Goal: Communication & Community: Answer question/provide support

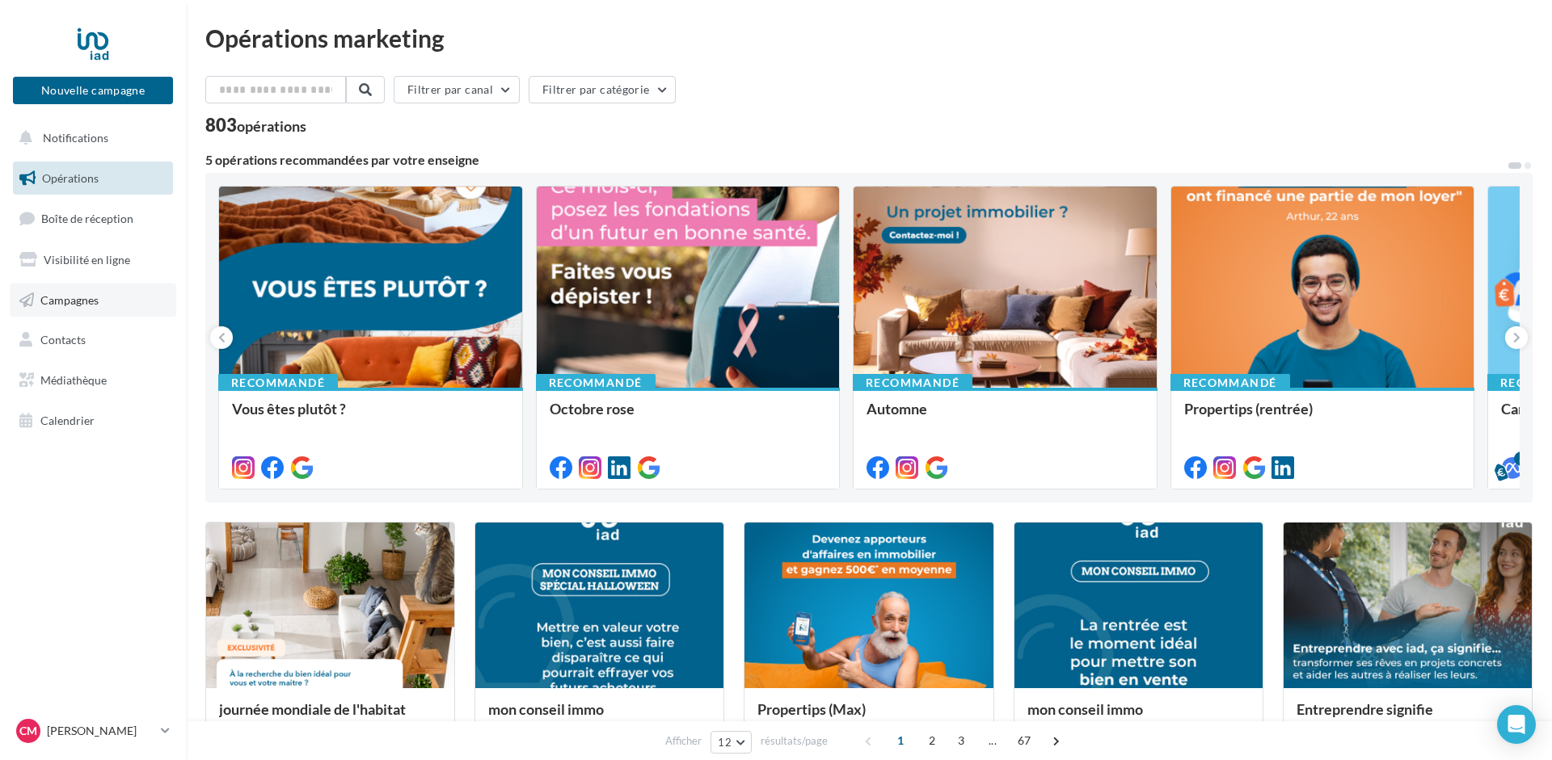
click at [56, 290] on link "Campagnes" at bounding box center [93, 301] width 166 height 34
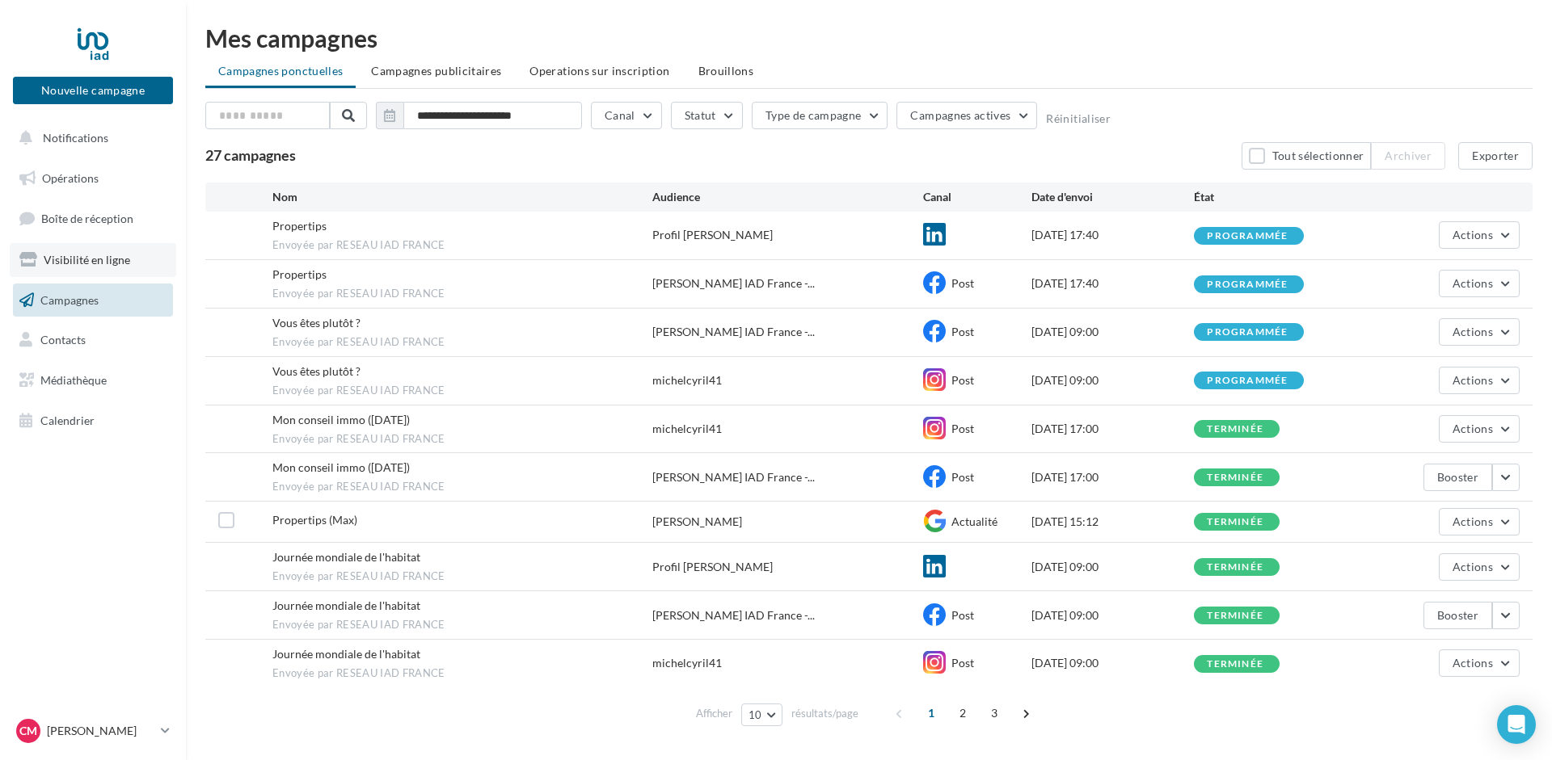
click at [77, 259] on span "Visibilité en ligne" at bounding box center [87, 260] width 86 height 14
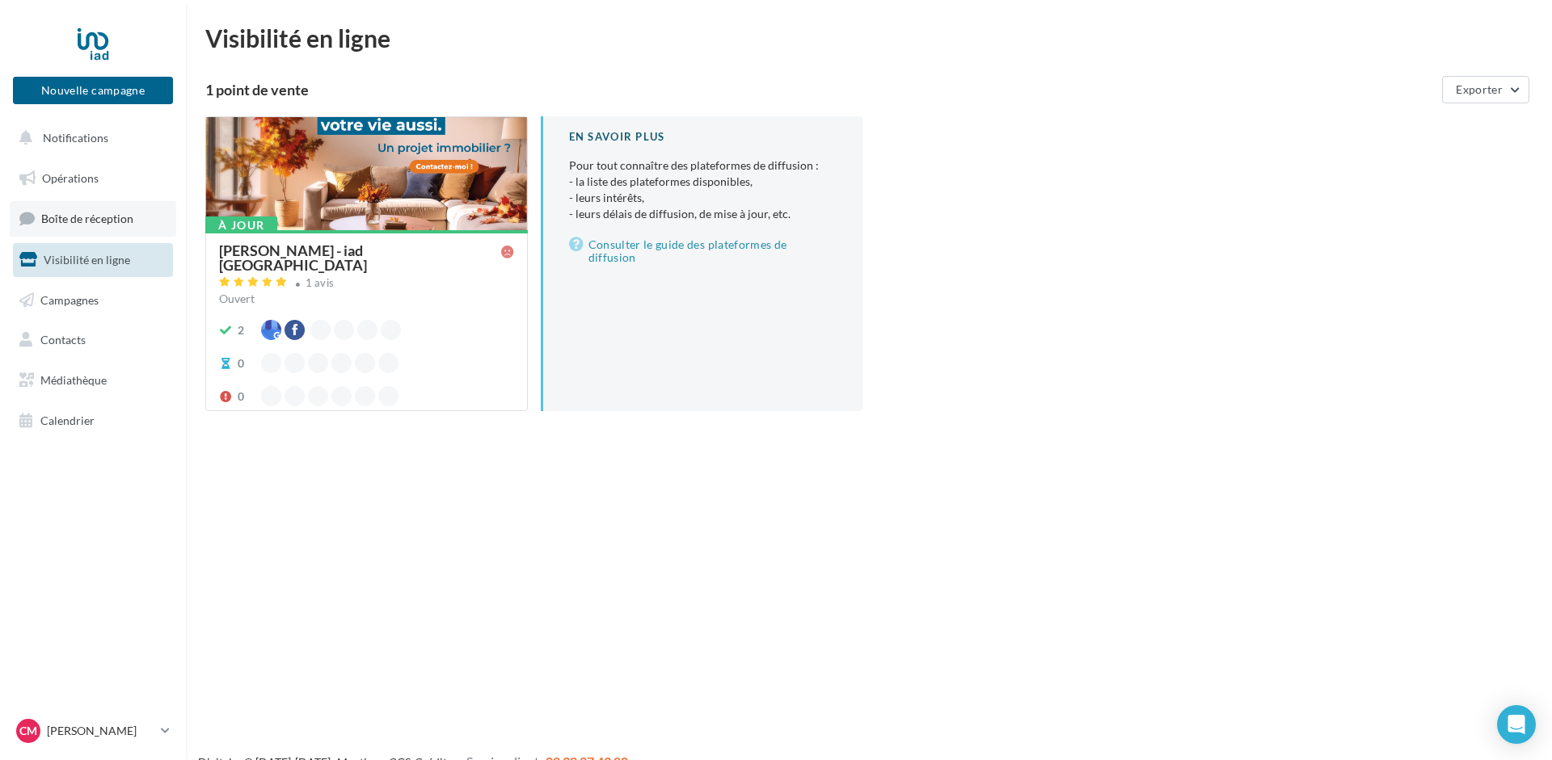
click at [74, 213] on span "Boîte de réception" at bounding box center [87, 219] width 92 height 14
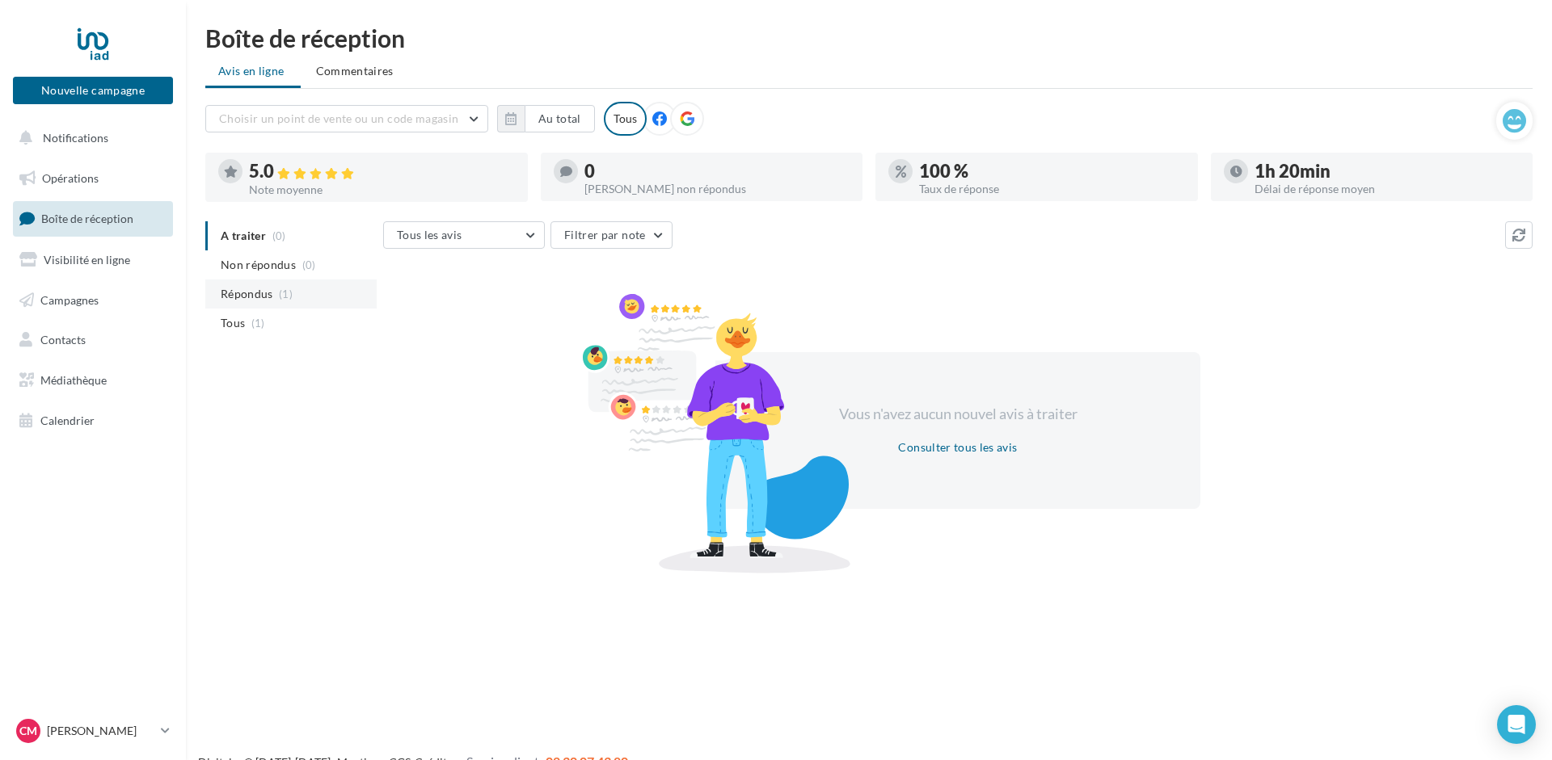
click at [267, 293] on span "Répondus" at bounding box center [247, 294] width 53 height 16
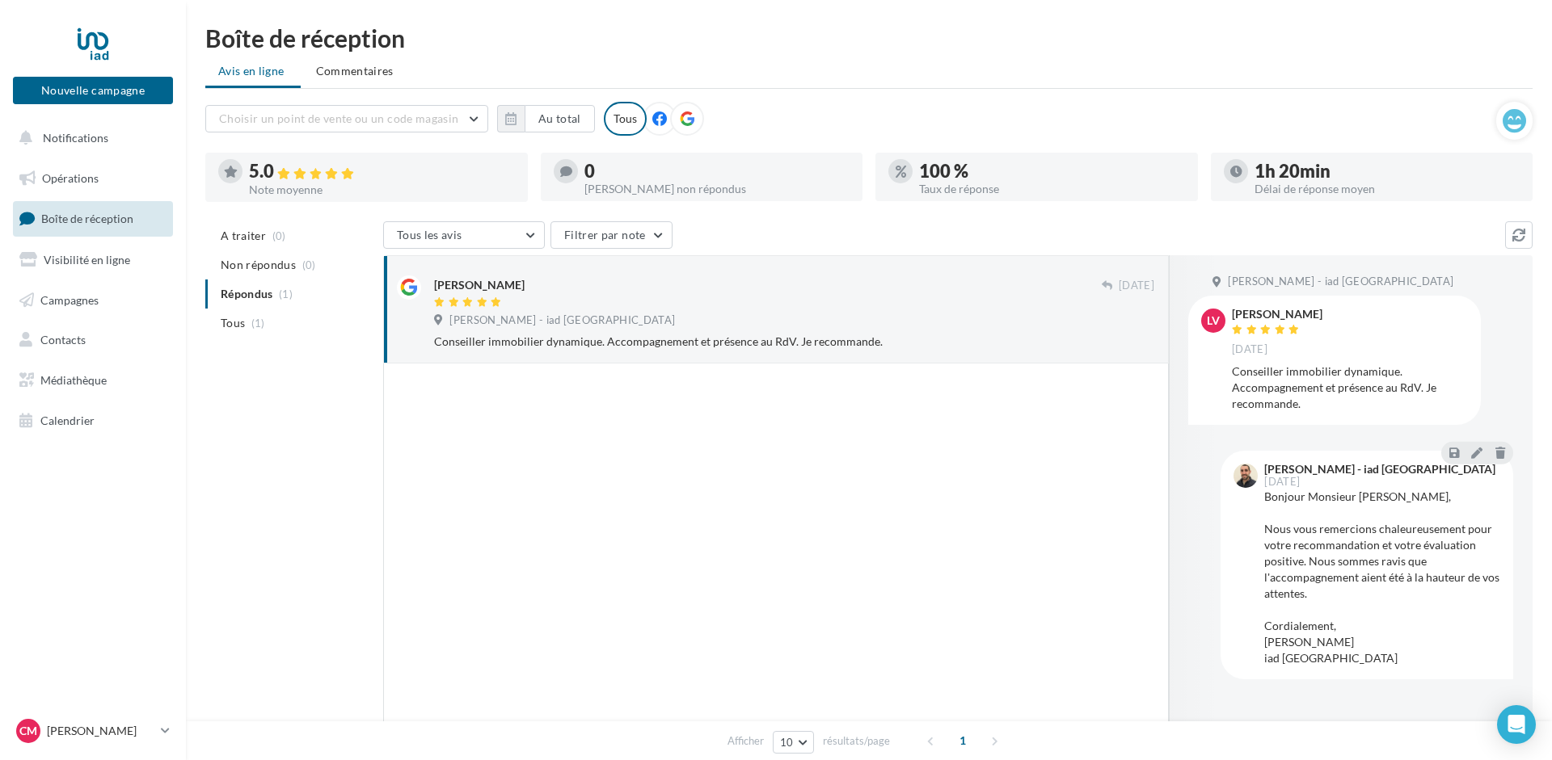
drag, startPoint x: 429, startPoint y: 342, endPoint x: 909, endPoint y: 344, distance: 480.1
click at [909, 344] on div "Ludovic Vanacker 09 oct. Cyril MICHEL - iad France Conseiller immobilier dynami…" at bounding box center [776, 309] width 758 height 81
drag, startPoint x: 912, startPoint y: 351, endPoint x: 433, endPoint y: 343, distance: 478.5
click at [434, 343] on div "Conseiller immobilier dynamique. Accompagnement et présence au RdV. Je recomman…" at bounding box center [794, 342] width 720 height 16
drag, startPoint x: 430, startPoint y: 343, endPoint x: 904, endPoint y: 342, distance: 474.4
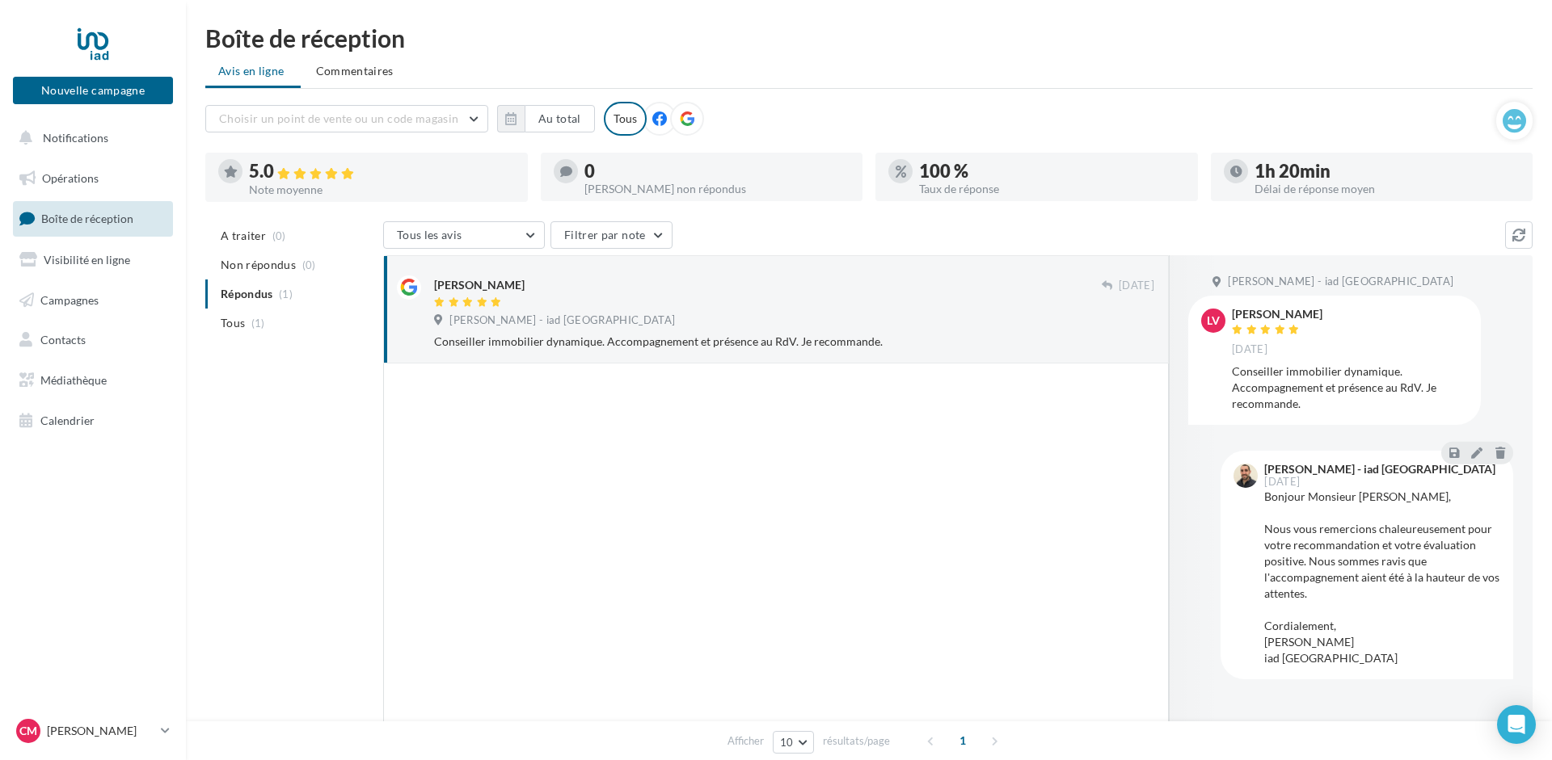
click at [904, 342] on div "Ludovic Vanacker 09 oct. Cyril MICHEL - iad France Conseiller immobilier dynami…" at bounding box center [776, 309] width 758 height 81
drag, startPoint x: 904, startPoint y: 344, endPoint x: 420, endPoint y: 339, distance: 483.3
click at [434, 339] on div "Conseiller immobilier dynamique. Accompagnement et présence au RdV. Je recomman…" at bounding box center [794, 342] width 720 height 16
drag, startPoint x: 420, startPoint y: 339, endPoint x: 934, endPoint y: 341, distance: 514.0
click at [934, 341] on div "Ludovic Vanacker 09 oct. Cyril MICHEL - iad France Conseiller immobilier dynami…" at bounding box center [776, 309] width 758 height 81
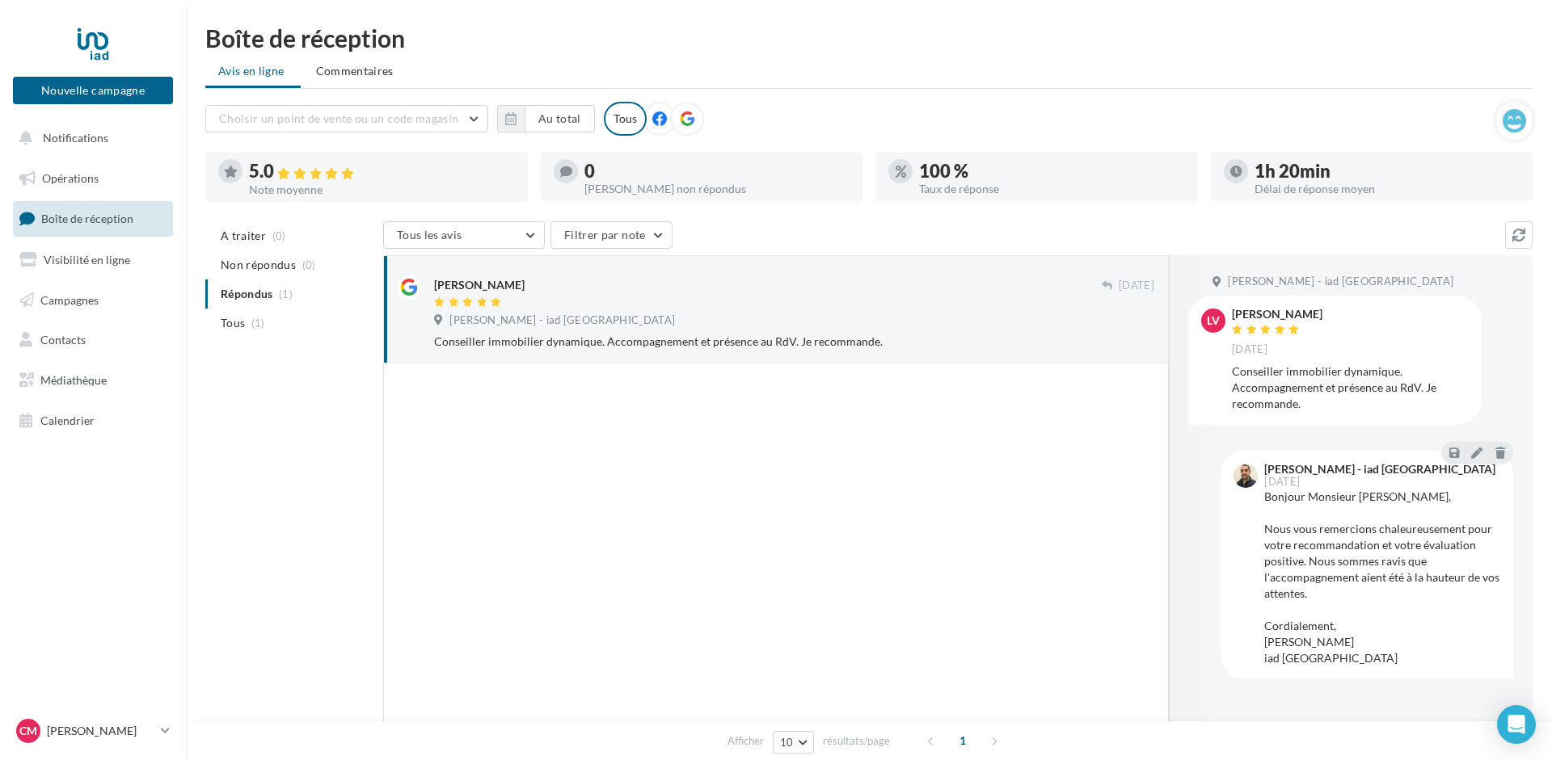
drag, startPoint x: 920, startPoint y: 352, endPoint x: 421, endPoint y: 347, distance: 498.7
click at [421, 347] on div "Ludovic Vanacker 09 oct. Cyril MICHEL - iad France Conseiller immobilier dynami…" at bounding box center [776, 309] width 786 height 108
drag, startPoint x: 421, startPoint y: 347, endPoint x: 895, endPoint y: 360, distance: 473.8
click at [895, 360] on div "Ludovic Vanacker 09 oct. Cyril MICHEL - iad France Conseiller immobilier dynami…" at bounding box center [776, 309] width 786 height 108
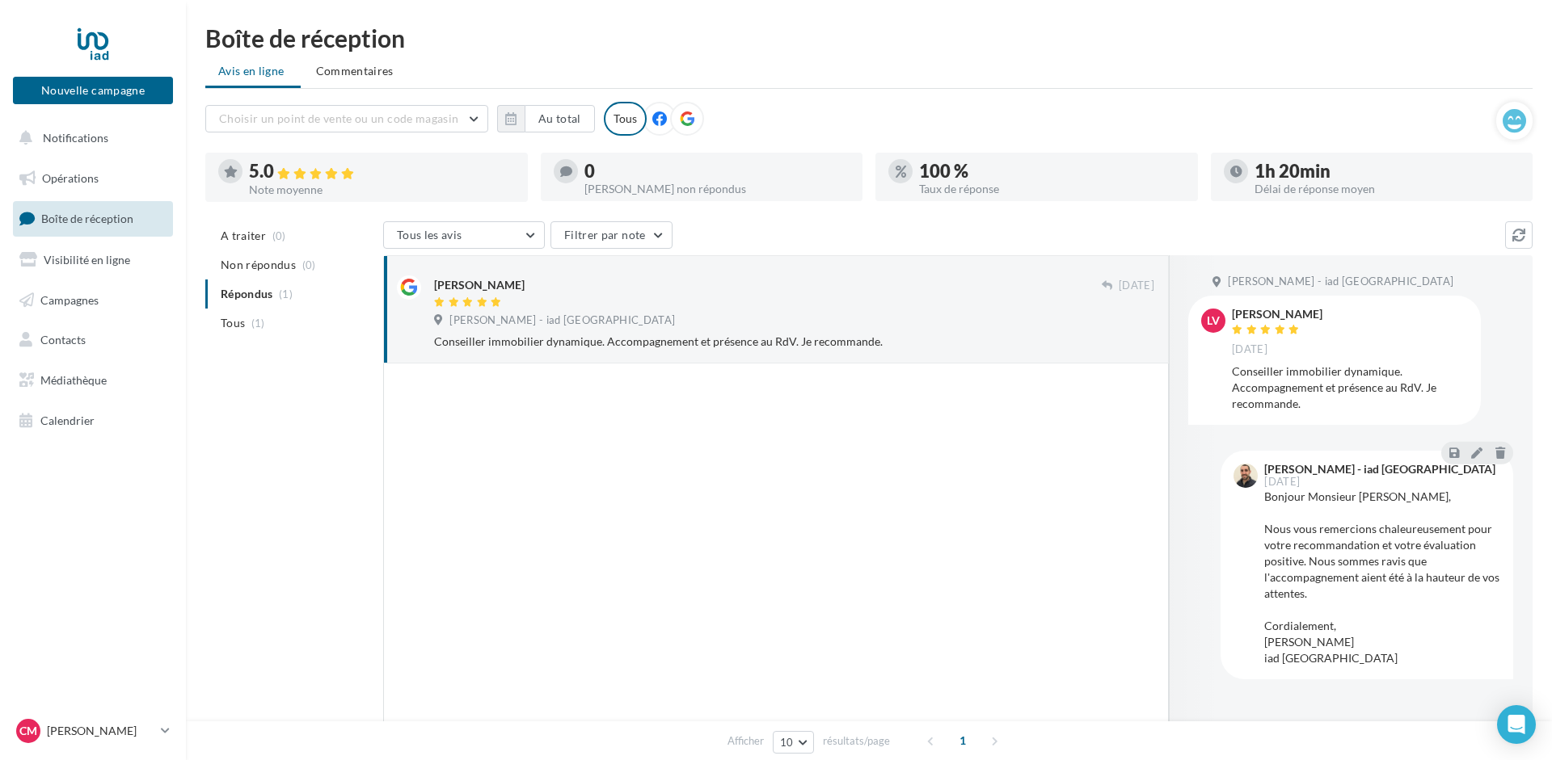
drag, startPoint x: 879, startPoint y: 346, endPoint x: 418, endPoint y: 361, distance: 461.7
click at [434, 350] on div "Conseiller immobilier dynamique. Accompagnement et présence au RdV. Je recomman…" at bounding box center [794, 342] width 720 height 16
drag, startPoint x: 419, startPoint y: 347, endPoint x: 904, endPoint y: 358, distance: 485.0
click at [904, 358] on div "Ludovic Vanacker 09 oct. Cyril MICHEL - iad France Conseiller immobilier dynami…" at bounding box center [776, 309] width 786 height 108
drag, startPoint x: 904, startPoint y: 358, endPoint x: 402, endPoint y: 345, distance: 502.0
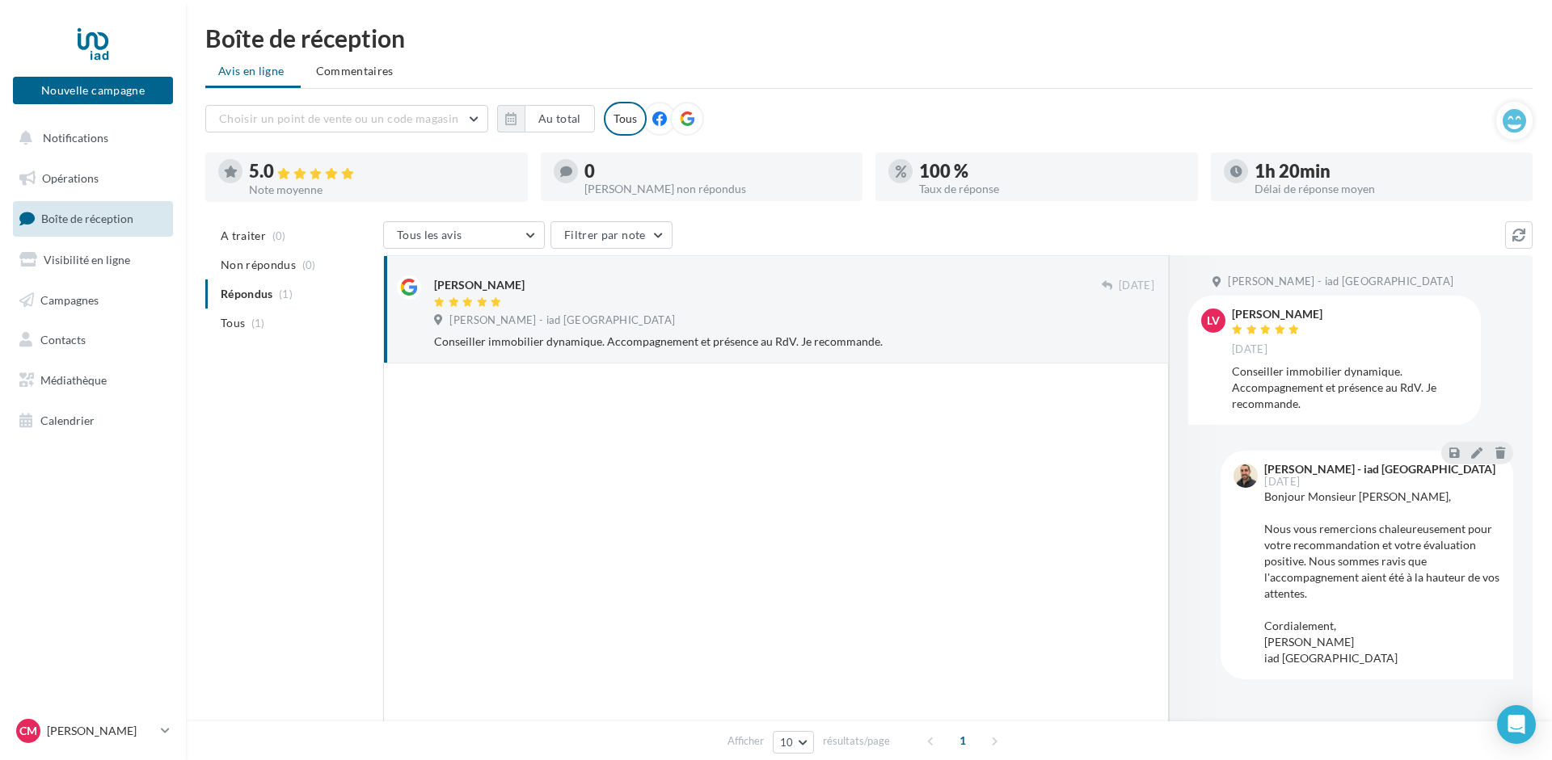
click at [402, 345] on div "Ludovic Vanacker 09 oct. Cyril MICHEL - iad France Conseiller immobilier dynami…" at bounding box center [776, 309] width 786 height 108
drag, startPoint x: 402, startPoint y: 345, endPoint x: 925, endPoint y: 341, distance: 522.1
click at [925, 341] on div "Ludovic Vanacker 09 oct. Cyril MICHEL - iad France Conseiller immobilier dynami…" at bounding box center [776, 309] width 758 height 81
drag, startPoint x: 925, startPoint y: 341, endPoint x: 496, endPoint y: 354, distance: 428.5
click at [567, 350] on div "Conseiller immobilier dynamique. Accompagnement et présence au RdV. Je recomman…" at bounding box center [794, 342] width 720 height 16
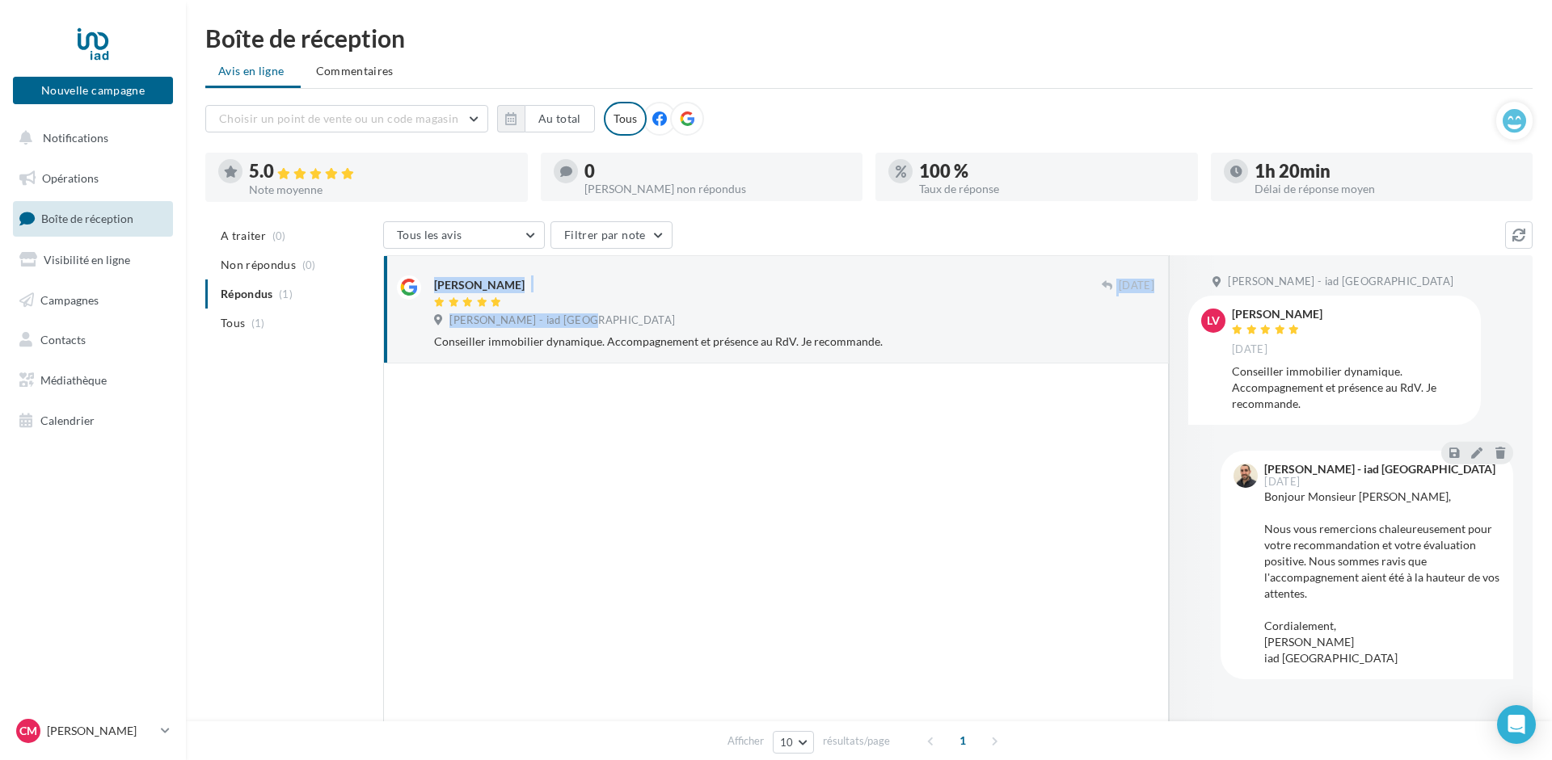
drag, startPoint x: 419, startPoint y: 337, endPoint x: 929, endPoint y: 331, distance: 510.0
click at [929, 331] on div "Ludovic Vanacker 09 oct. Cyril MICHEL - iad France Conseiller immobilier dynami…" at bounding box center [776, 309] width 758 height 81
click at [915, 346] on div "Conseiller immobilier dynamique. Accompagnement et présence au RdV. Je recomman…" at bounding box center [794, 342] width 720 height 16
drag, startPoint x: 896, startPoint y: 349, endPoint x: 33, endPoint y: 20, distance: 923.7
click at [434, 334] on div "Conseiller immobilier dynamique. Accompagnement et présence au RdV. Je recomman…" at bounding box center [794, 342] width 720 height 16
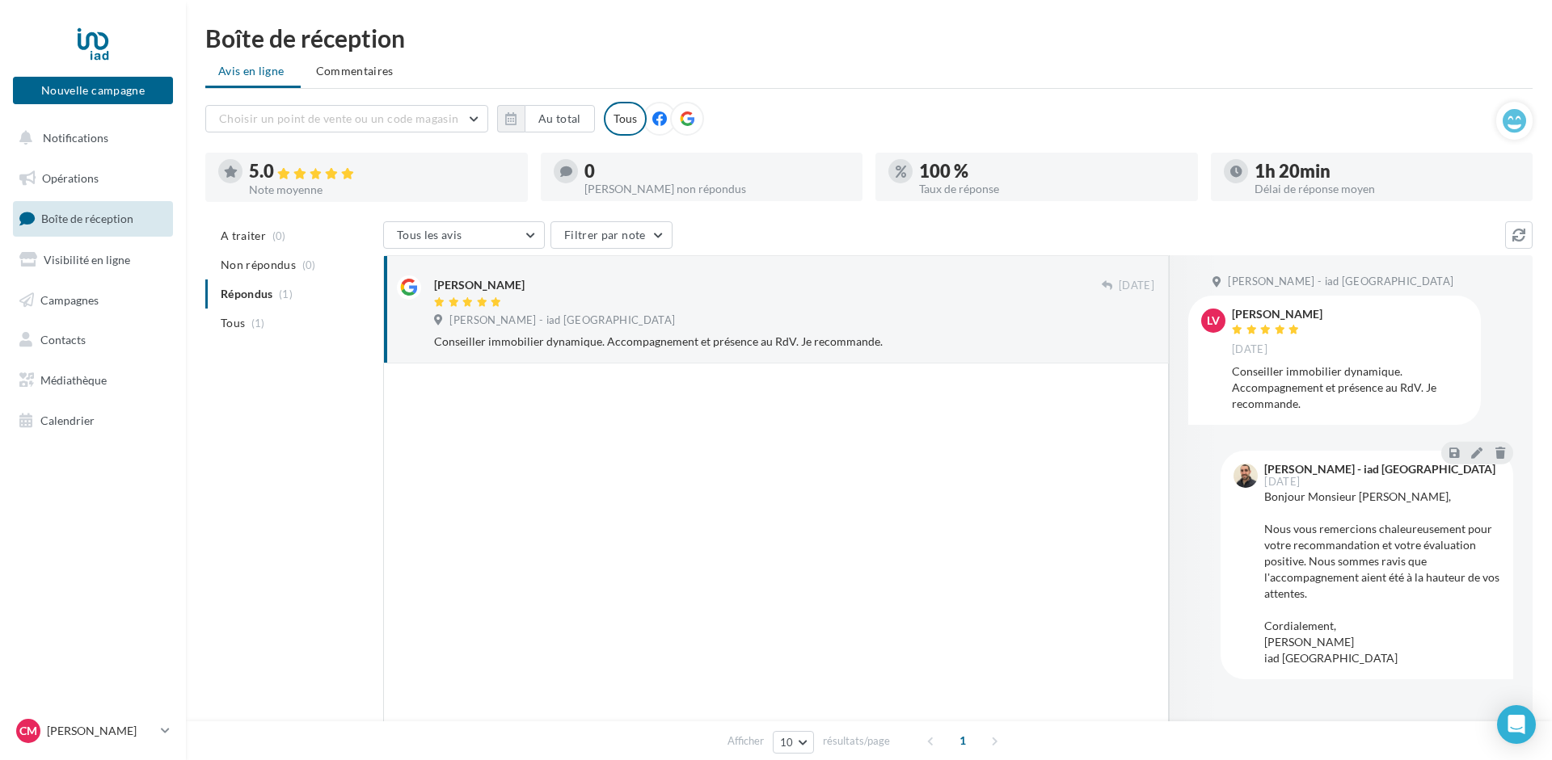
click at [1141, 389] on div at bounding box center [776, 568] width 786 height 409
drag, startPoint x: 1152, startPoint y: 403, endPoint x: 6, endPoint y: 5, distance: 1214.0
click at [2, 0] on html "Nouvelle campagne Nouvelle campagne Notifications Opérations Boîte de réception…" at bounding box center [776, 380] width 1552 height 760
click at [19, 35] on link at bounding box center [93, 43] width 160 height 40
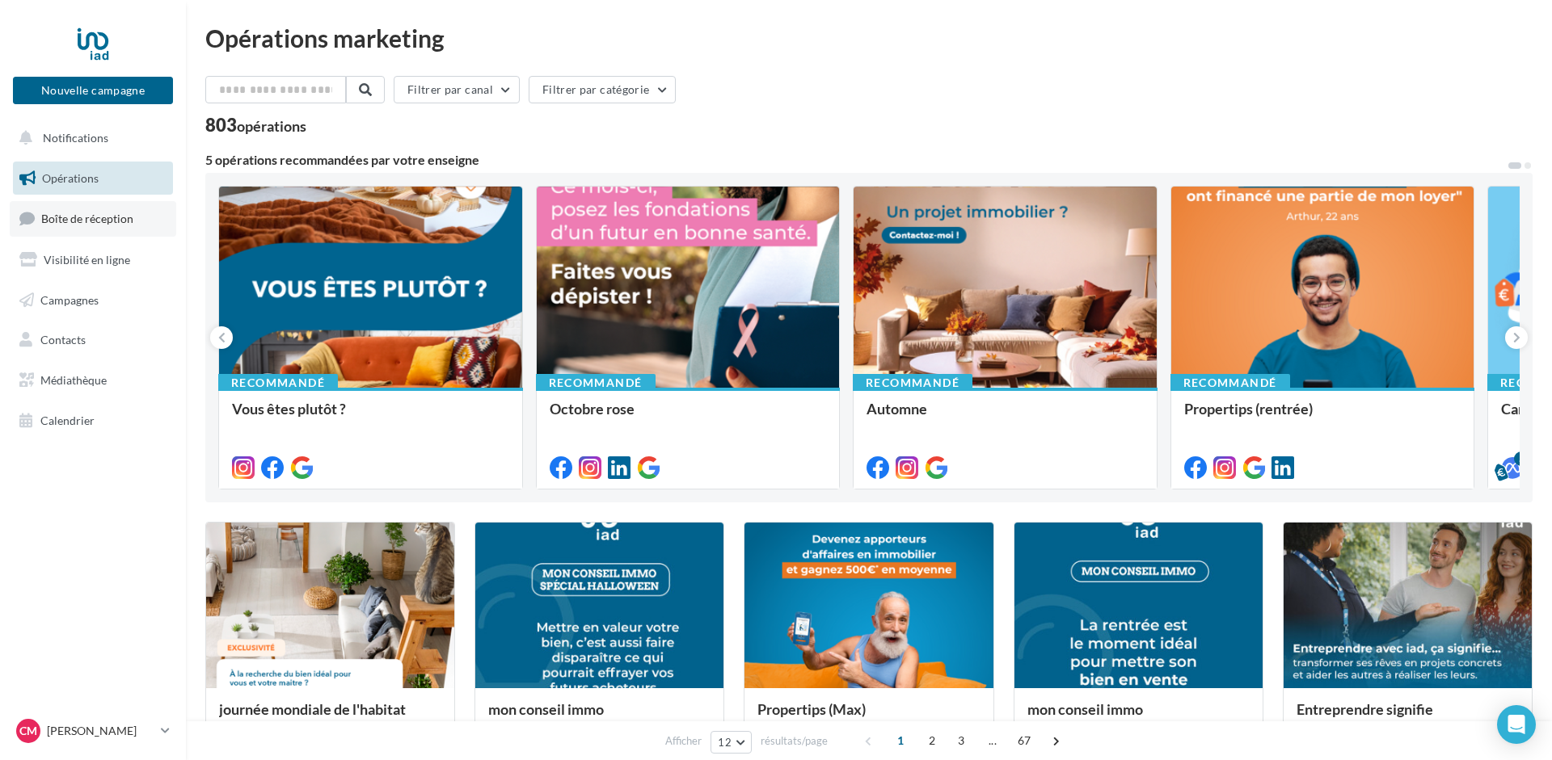
click at [75, 220] on span "Boîte de réception" at bounding box center [87, 219] width 92 height 14
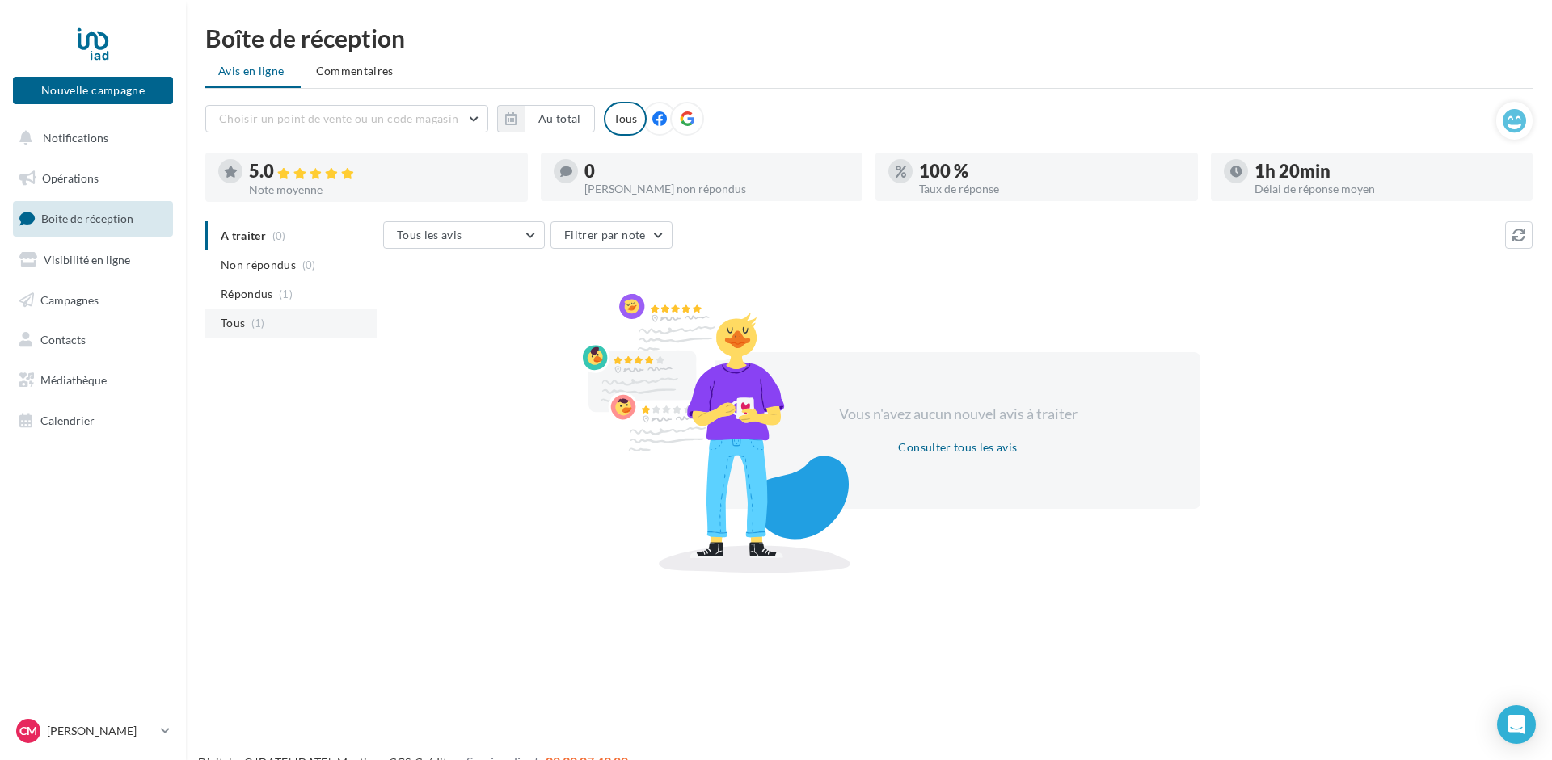
click at [239, 328] on span "Tous" at bounding box center [233, 323] width 24 height 16
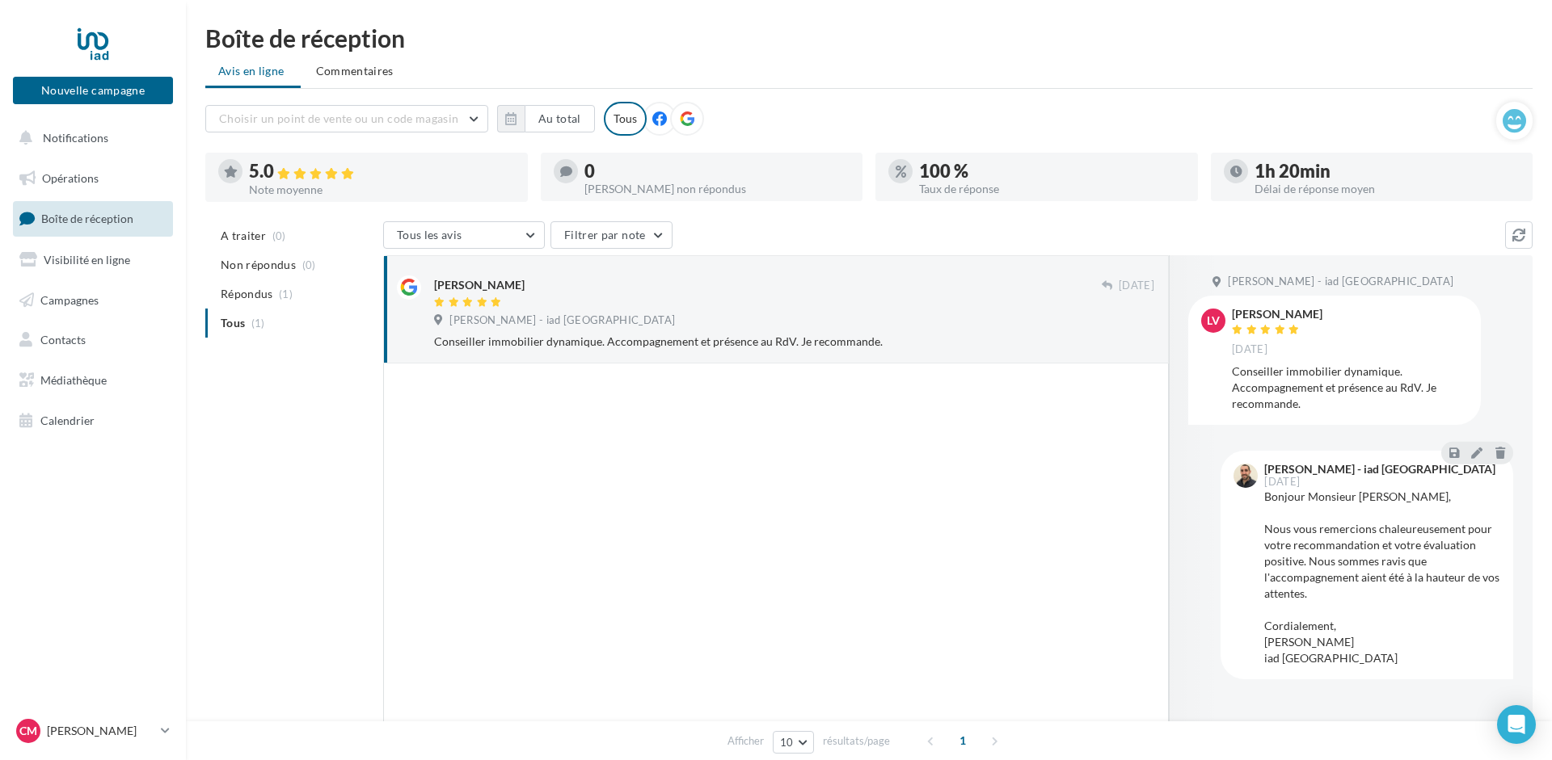
drag, startPoint x: 913, startPoint y: 358, endPoint x: 16, endPoint y: 33, distance: 954.1
click at [16, 33] on div "Nouvelle campagne Nouvelle campagne Notifications Opérations Boîte de réception…" at bounding box center [776, 457] width 1552 height 862
click at [792, 463] on div at bounding box center [776, 568] width 786 height 409
drag, startPoint x: 903, startPoint y: 344, endPoint x: 0, endPoint y: -12, distance: 970.5
click at [434, 334] on div "Conseiller immobilier dynamique. Accompagnement et présence au RdV. Je recomman…" at bounding box center [794, 342] width 720 height 16
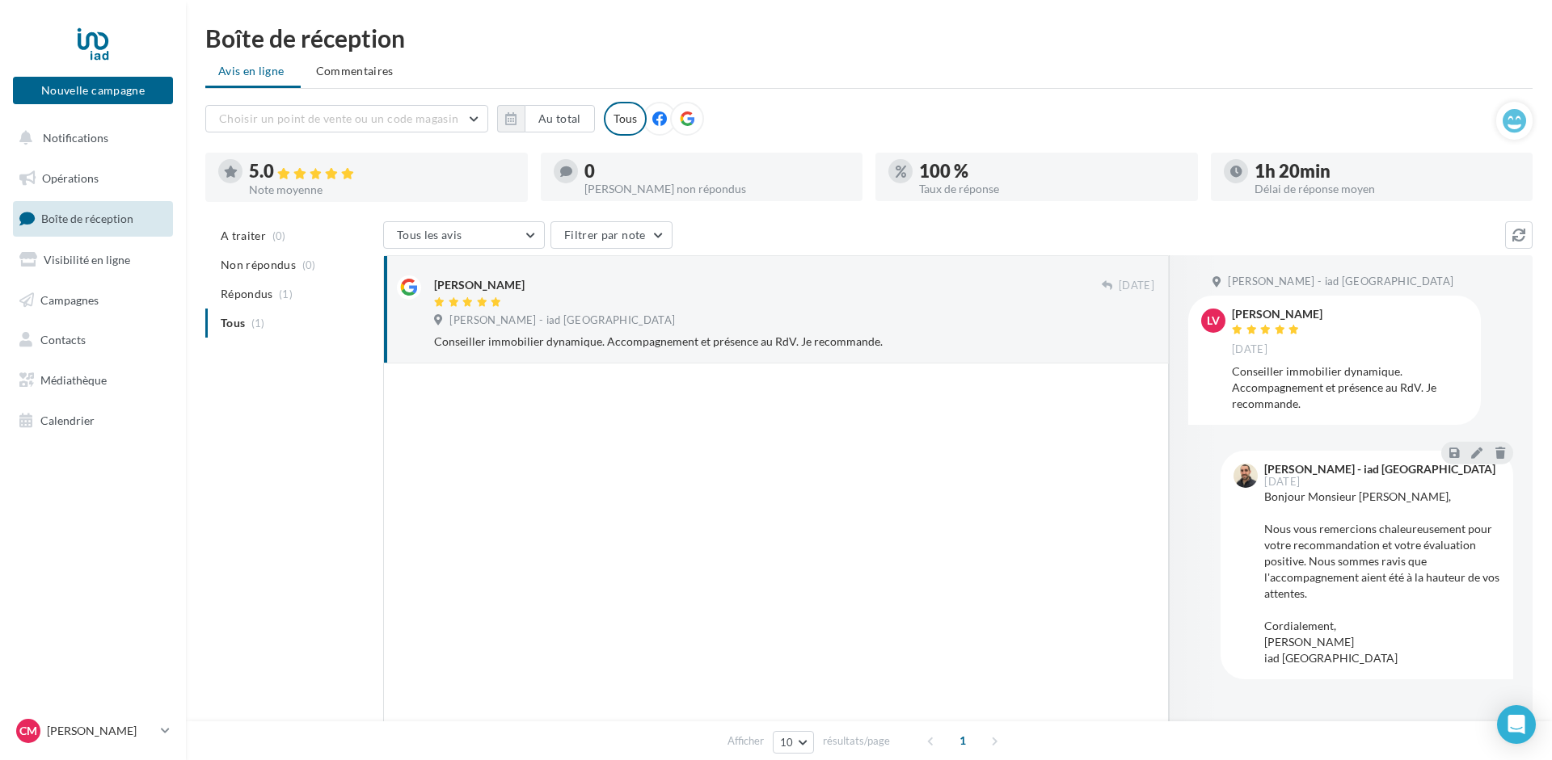
click at [563, 511] on div at bounding box center [776, 568] width 786 height 409
drag, startPoint x: 897, startPoint y: 349, endPoint x: 40, endPoint y: -11, distance: 930.1
click at [40, 0] on html "Nouvelle campagne Nouvelle campagne Notifications Opérations Boîte de réception…" at bounding box center [776, 380] width 1552 height 760
click at [509, 451] on div at bounding box center [776, 568] width 786 height 409
drag, startPoint x: 906, startPoint y: 348, endPoint x: 11, endPoint y: 2, distance: 959.6
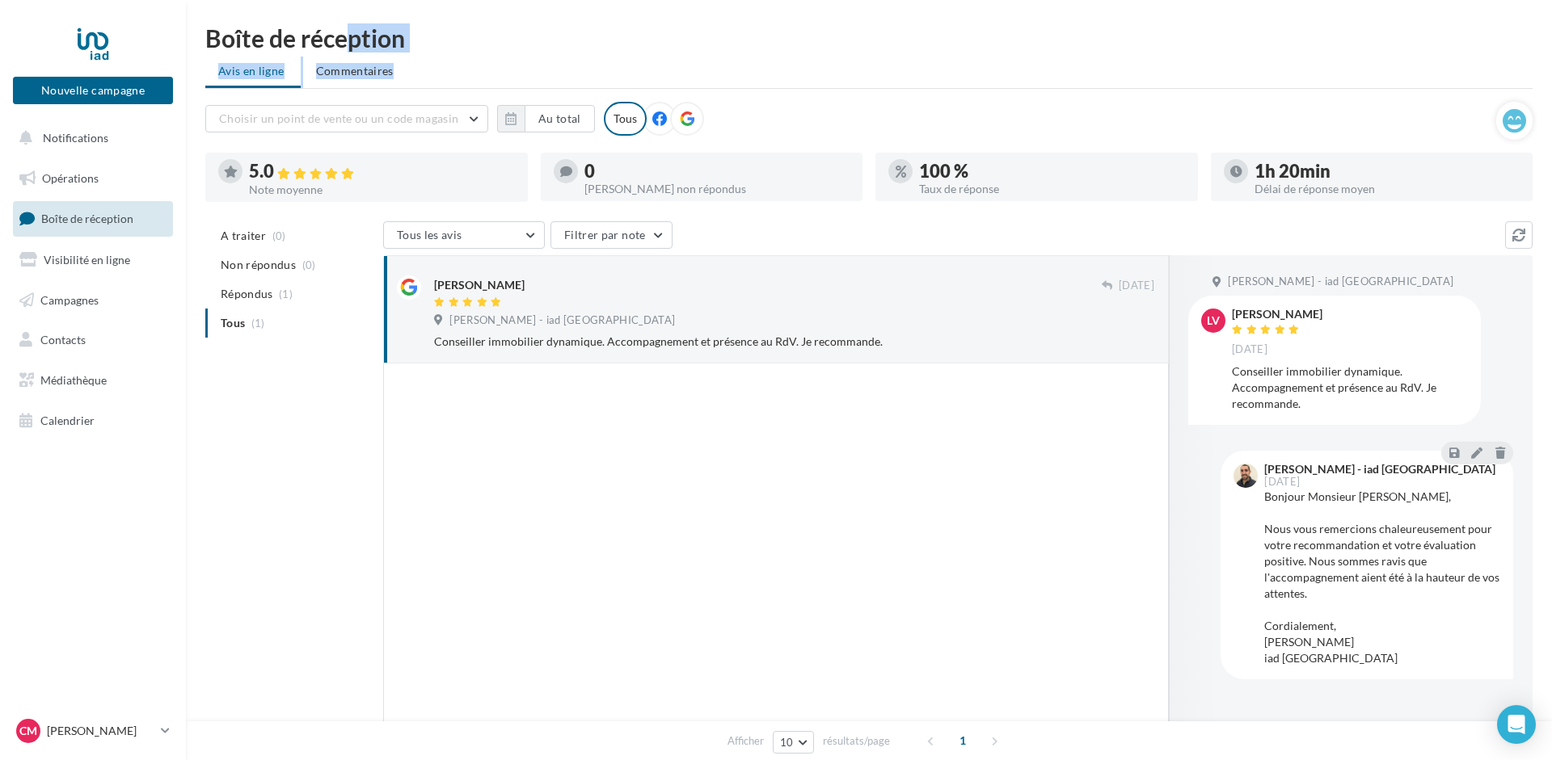
click at [434, 334] on div "Conseiller immobilier dynamique. Accompagnement et présence au RdV. Je recomman…" at bounding box center [794, 342] width 720 height 16
click at [565, 449] on div at bounding box center [776, 568] width 786 height 409
drag, startPoint x: 908, startPoint y: 354, endPoint x: 0, endPoint y: -1, distance: 975.2
click at [0, 0] on html "Nouvelle campagne Nouvelle campagne Notifications Opérations Boîte de réception…" at bounding box center [776, 380] width 1552 height 760
click at [572, 503] on div at bounding box center [776, 568] width 786 height 409
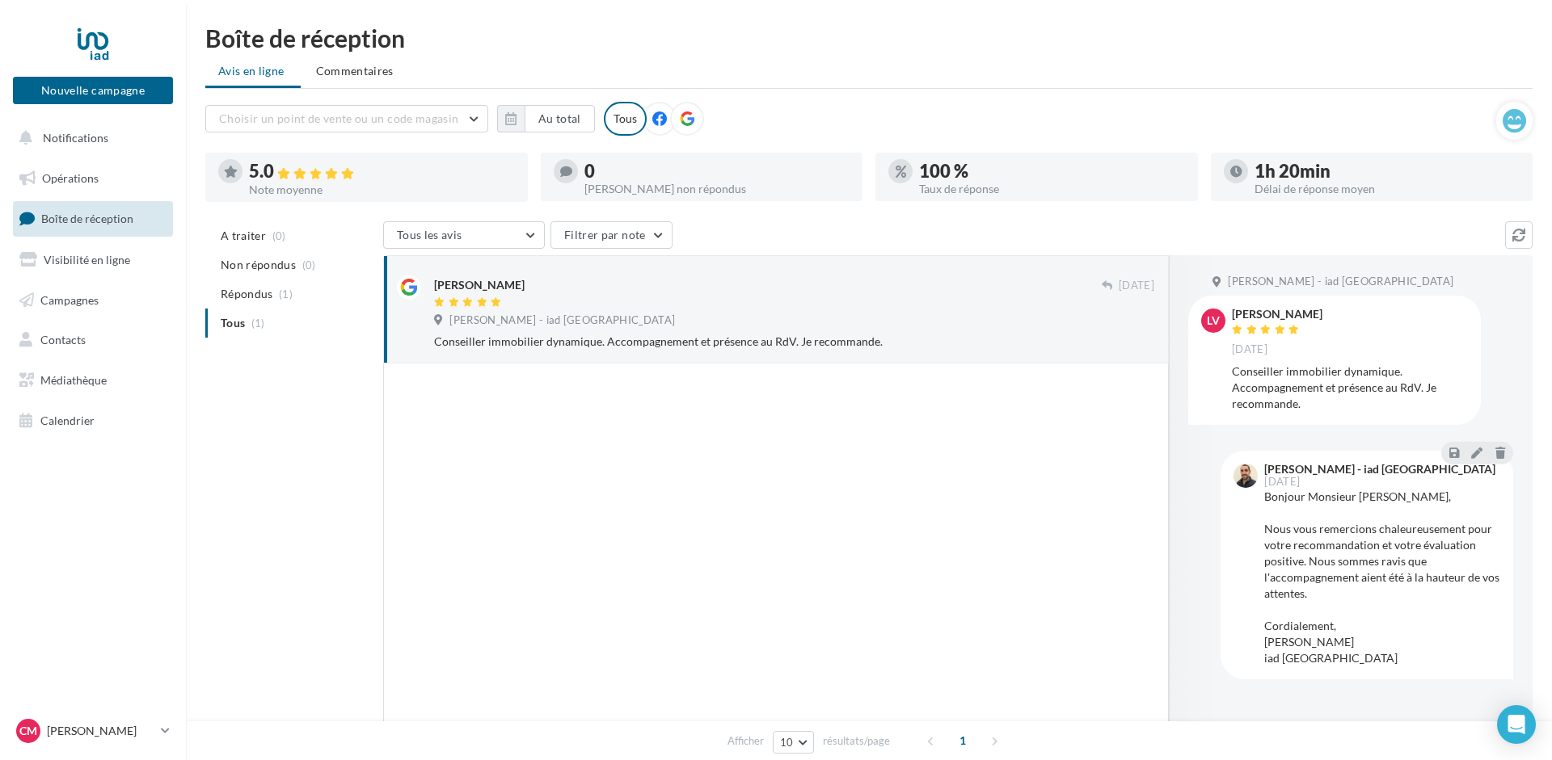
click at [510, 500] on div at bounding box center [776, 568] width 786 height 409
click at [93, 39] on div at bounding box center [92, 43] width 129 height 40
